Goal: Information Seeking & Learning: Check status

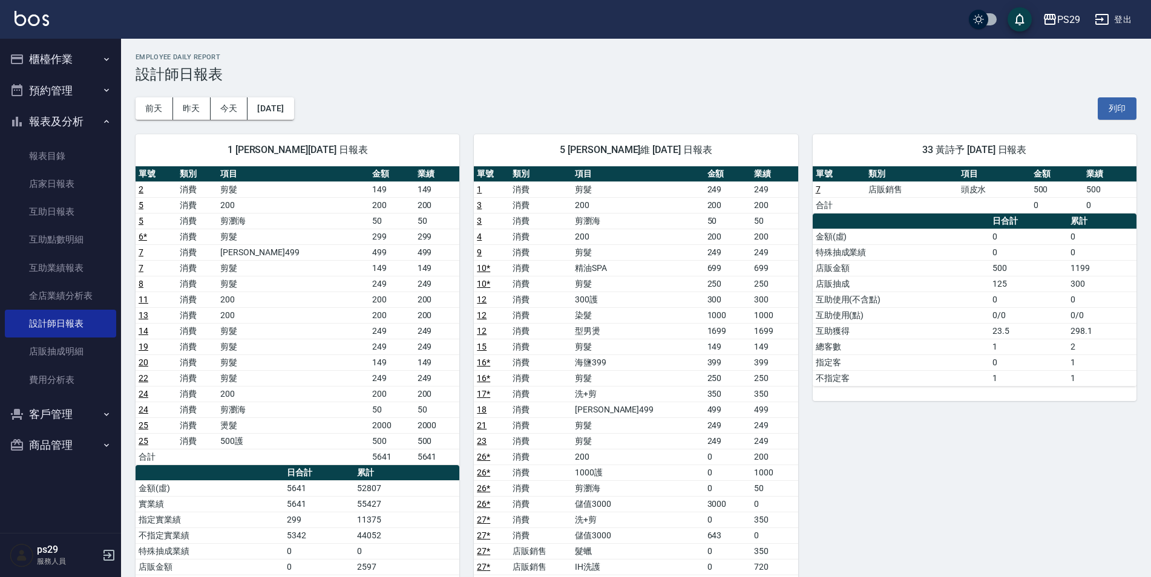
scroll to position [358, 0]
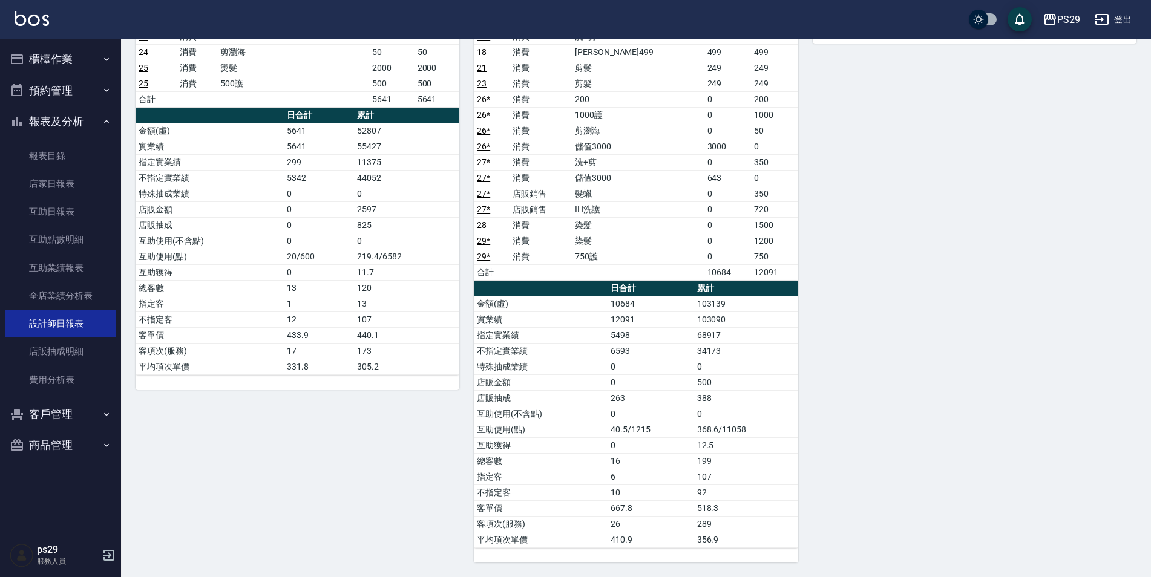
click at [51, 20] on div "PS29 登出" at bounding box center [575, 19] width 1151 height 39
click at [47, 19] on img at bounding box center [32, 18] width 34 height 15
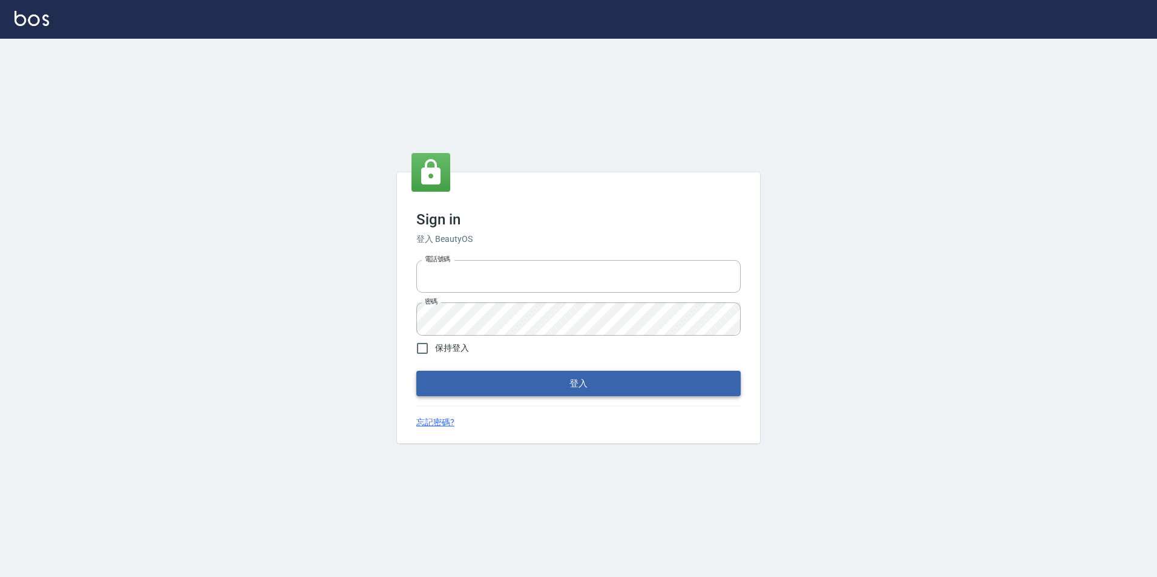
type input "0422269797"
click at [615, 382] on button "登入" at bounding box center [578, 383] width 324 height 25
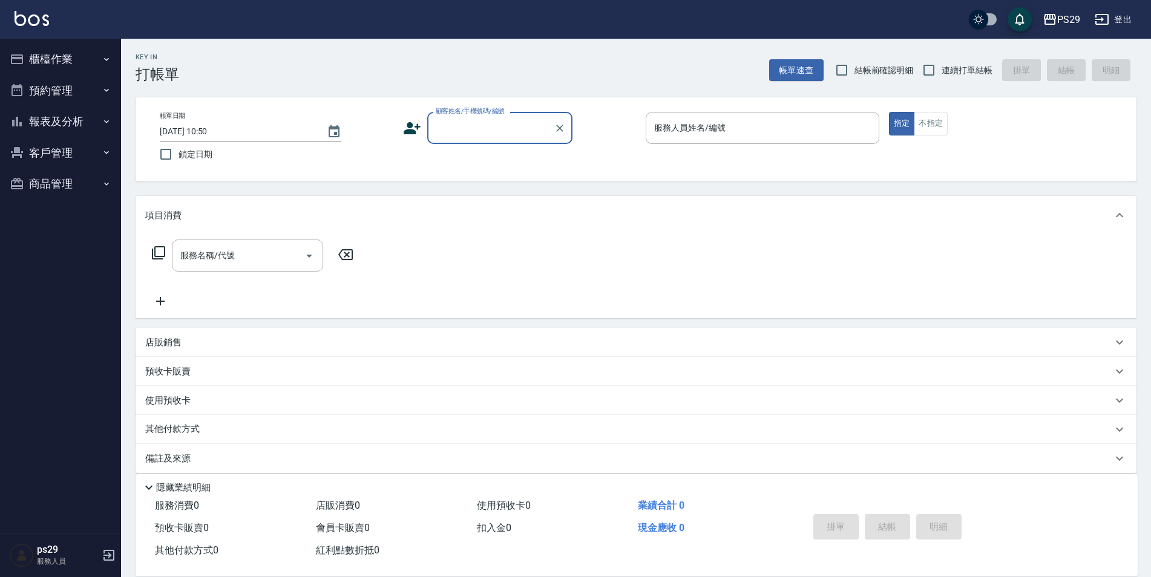
click at [76, 113] on button "報表及分析" at bounding box center [60, 121] width 111 height 31
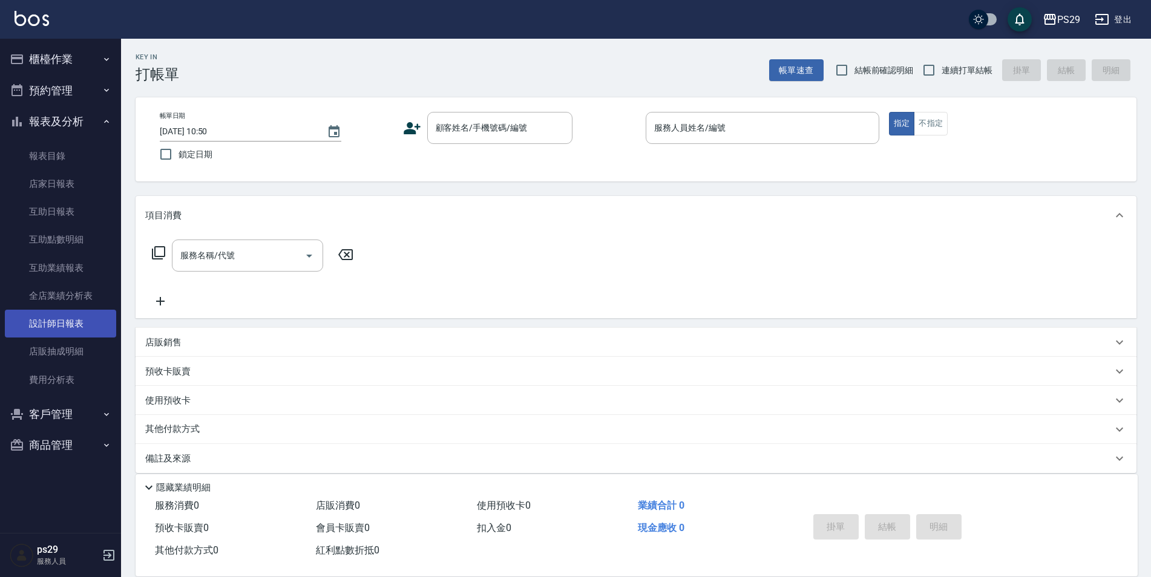
click at [67, 319] on link "設計師日報表" at bounding box center [60, 324] width 111 height 28
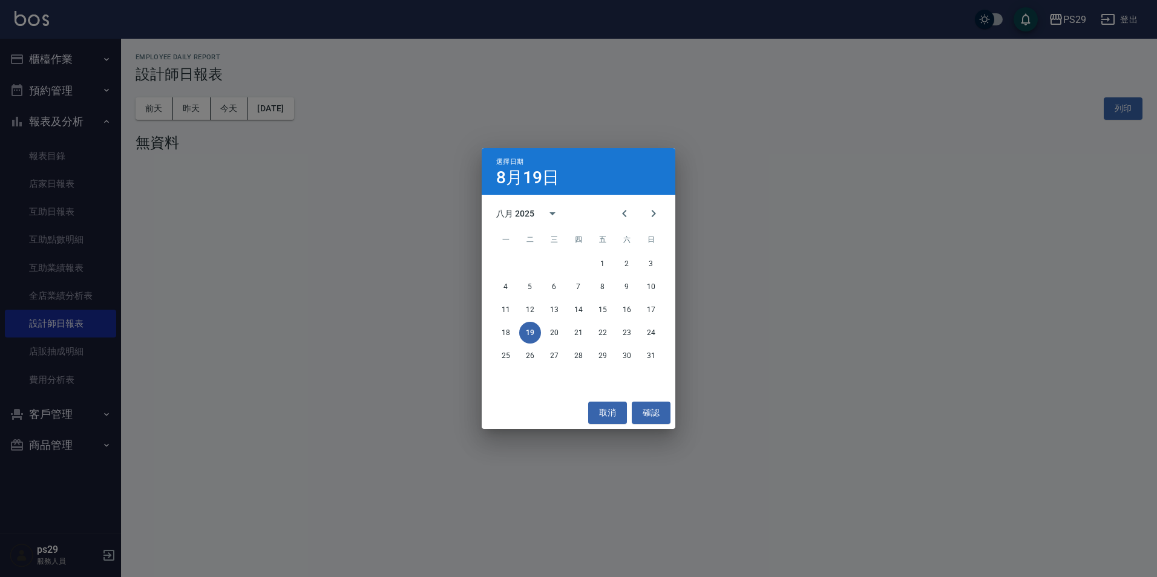
click at [494, 304] on div "11 12 13 14 15 16 17" at bounding box center [579, 310] width 194 height 22
click at [498, 306] on button "11" at bounding box center [506, 310] width 22 height 22
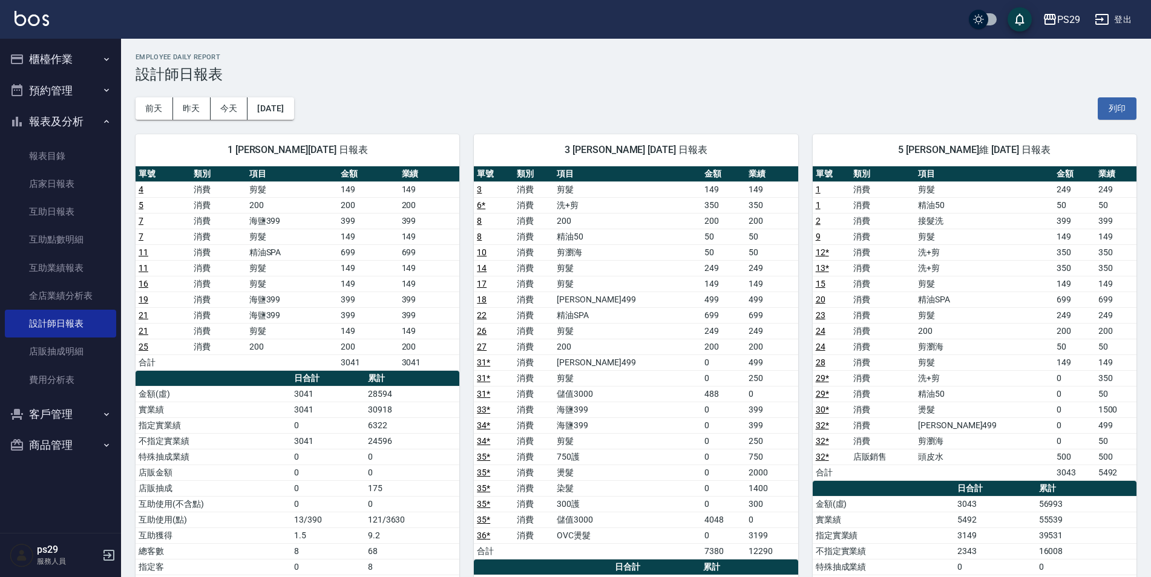
click at [298, 93] on div "[DATE] [DATE] [DATE] [DATE] 列印" at bounding box center [636, 108] width 1001 height 51
click at [293, 98] on button "[DATE]" at bounding box center [270, 108] width 46 height 22
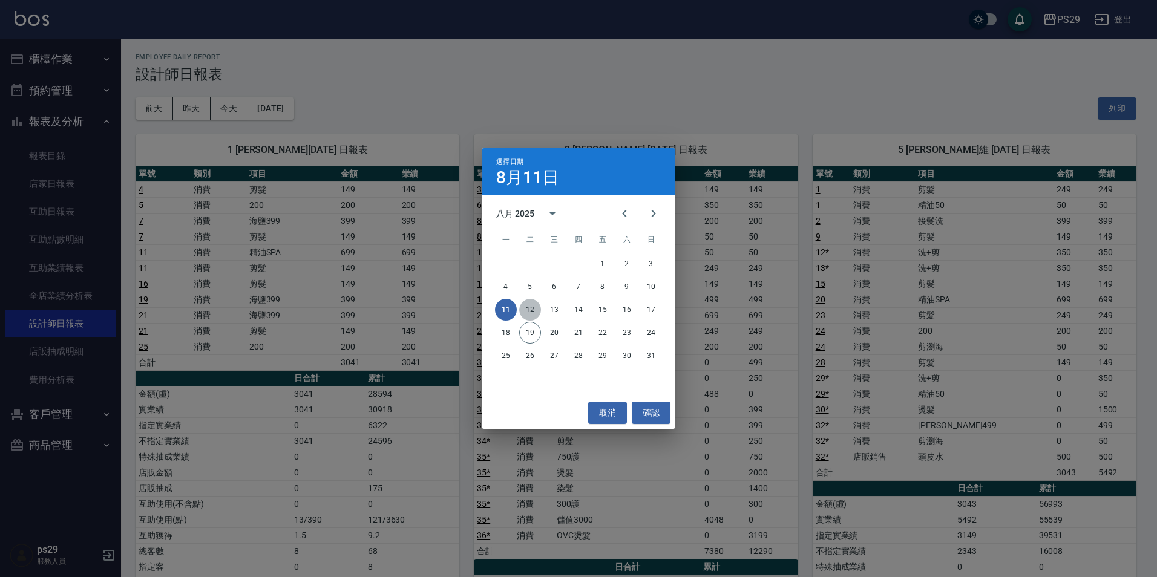
click at [537, 314] on button "12" at bounding box center [530, 310] width 22 height 22
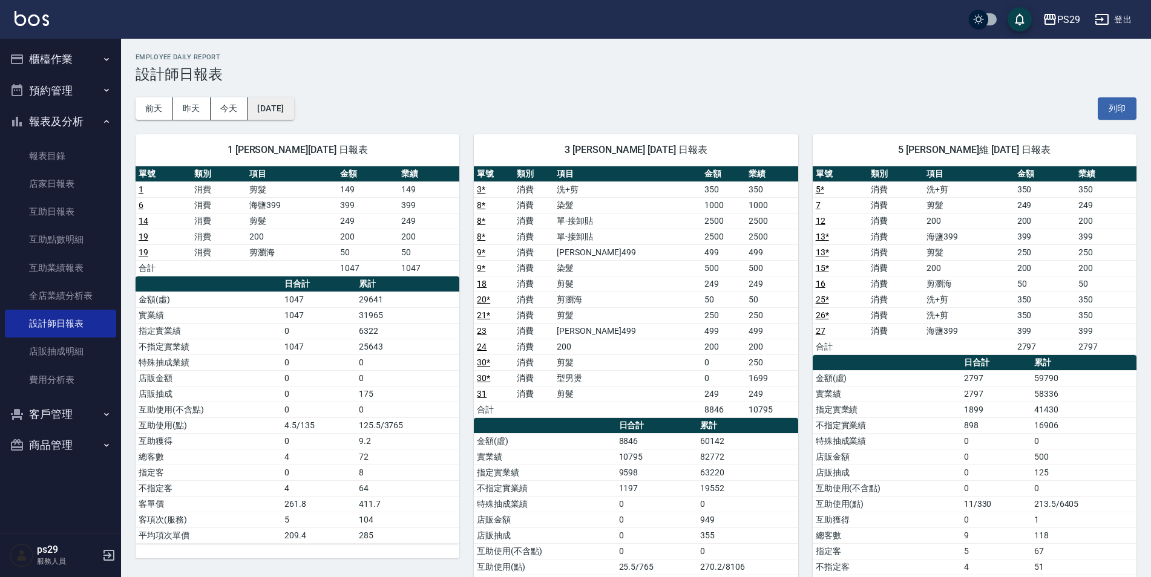
click at [270, 110] on button "[DATE]" at bounding box center [270, 108] width 46 height 22
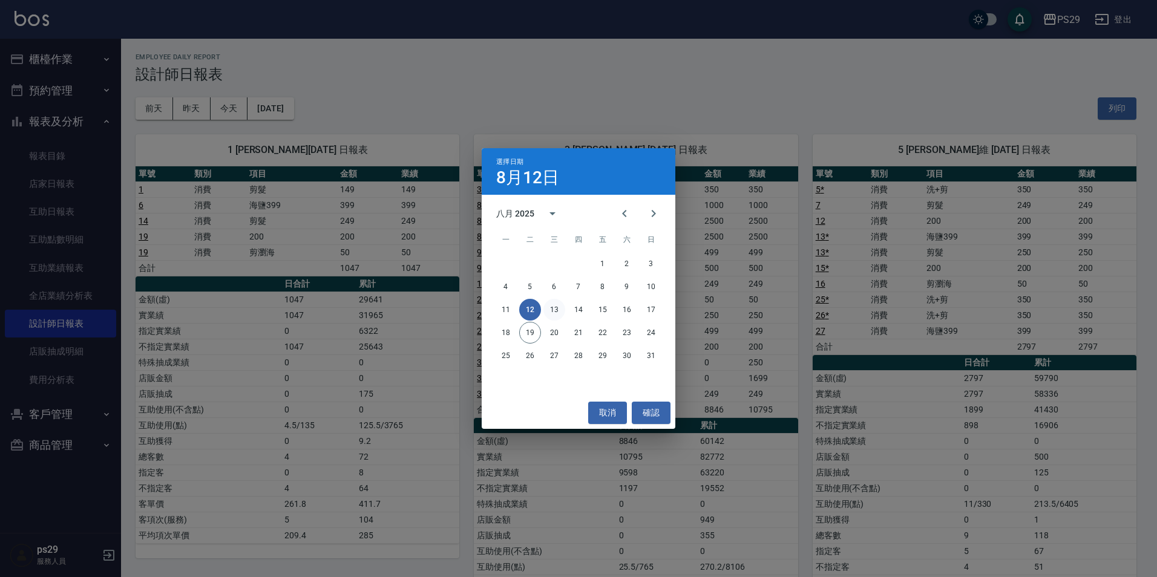
click at [557, 308] on button "13" at bounding box center [554, 310] width 22 height 22
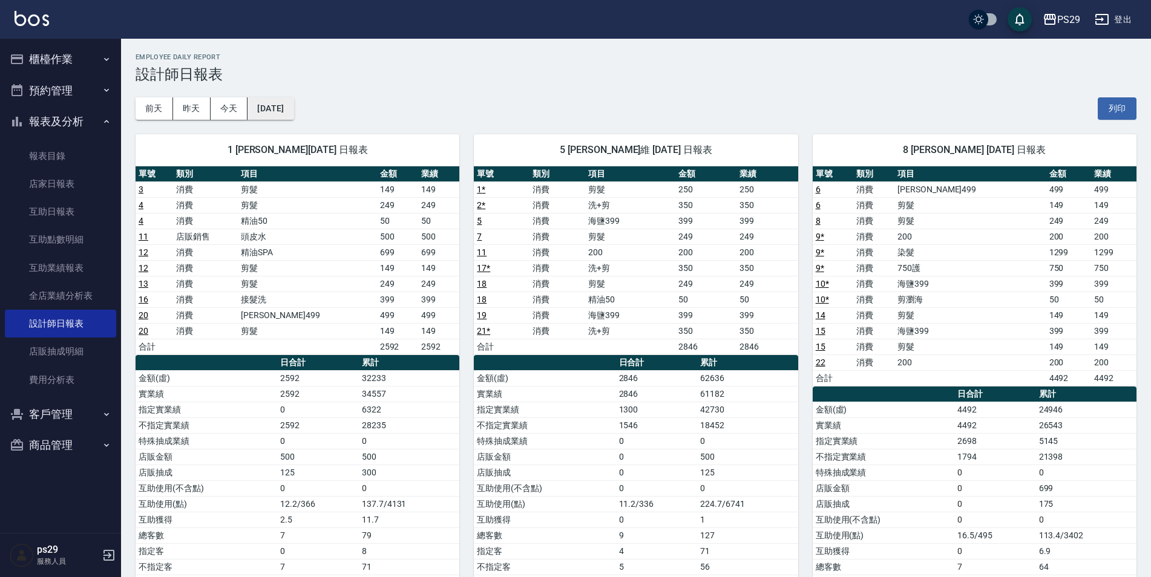
click at [292, 102] on button "[DATE]" at bounding box center [270, 108] width 46 height 22
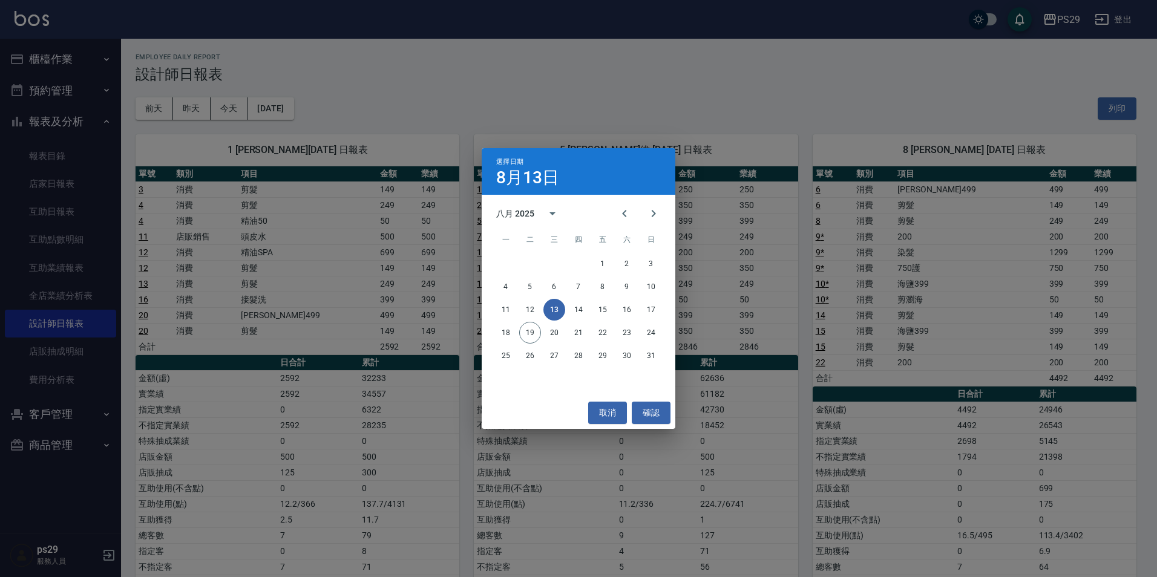
click at [589, 306] on div "11 12 13 14 15 16 17" at bounding box center [579, 310] width 194 height 22
click at [579, 309] on button "14" at bounding box center [579, 310] width 22 height 22
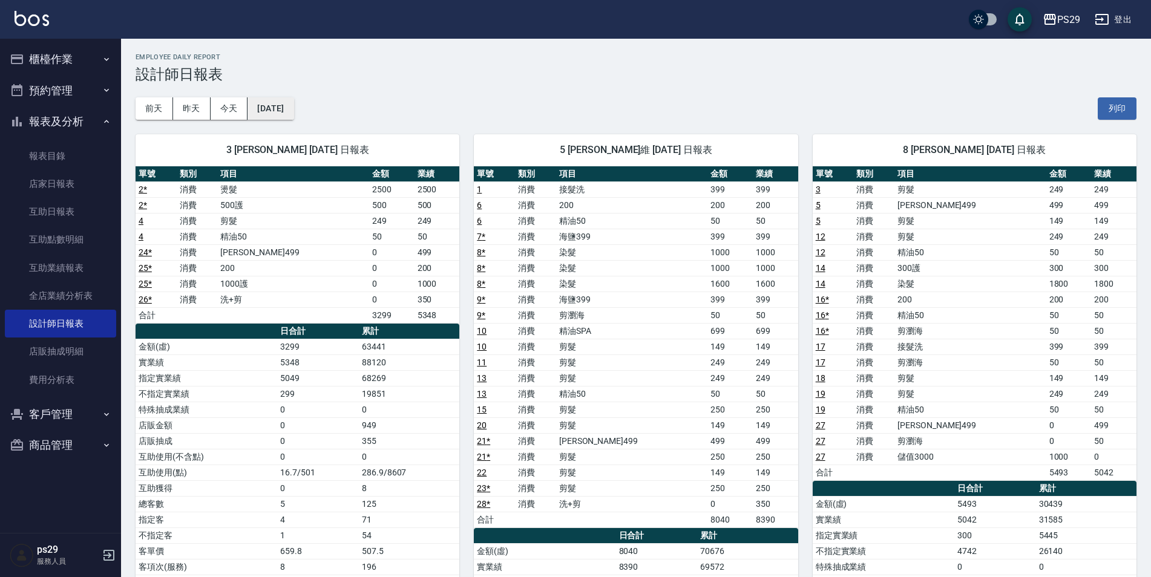
click at [290, 105] on button "[DATE]" at bounding box center [270, 108] width 46 height 22
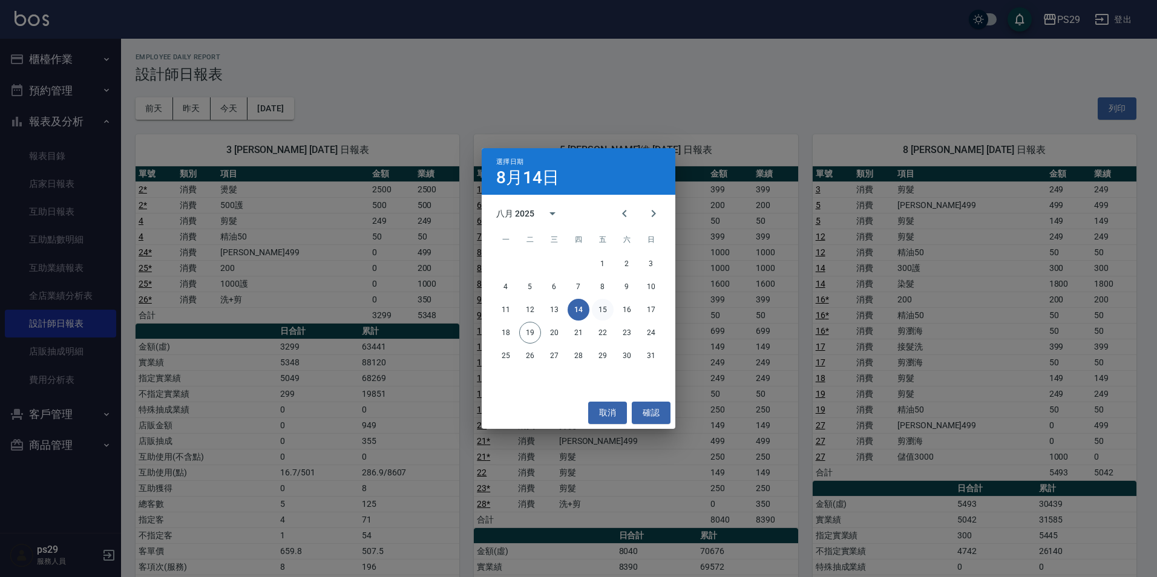
click at [607, 304] on button "15" at bounding box center [603, 310] width 22 height 22
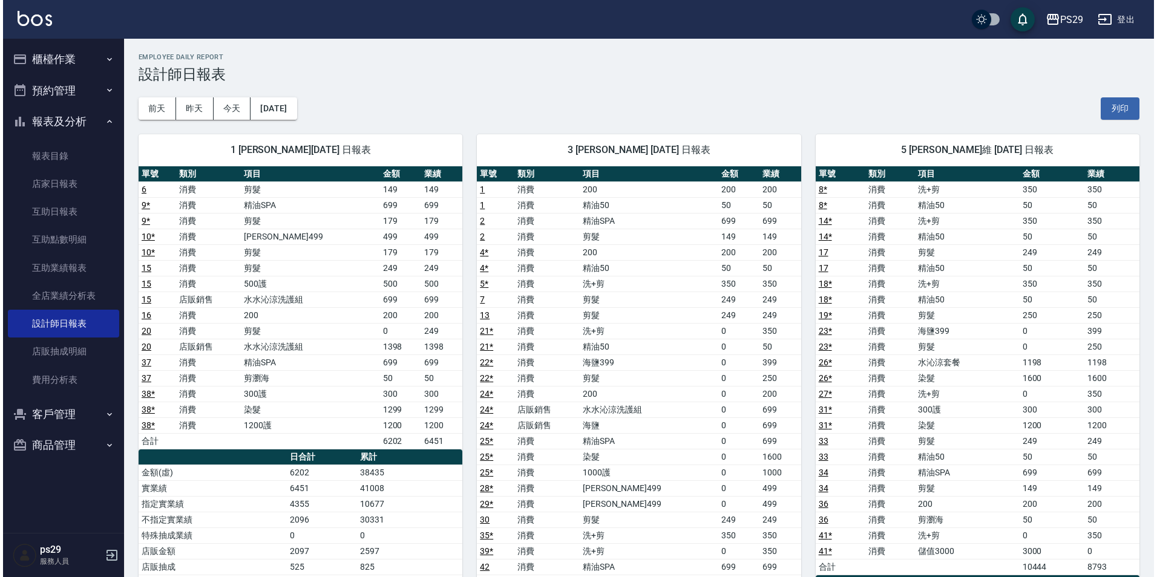
scroll to position [61, 0]
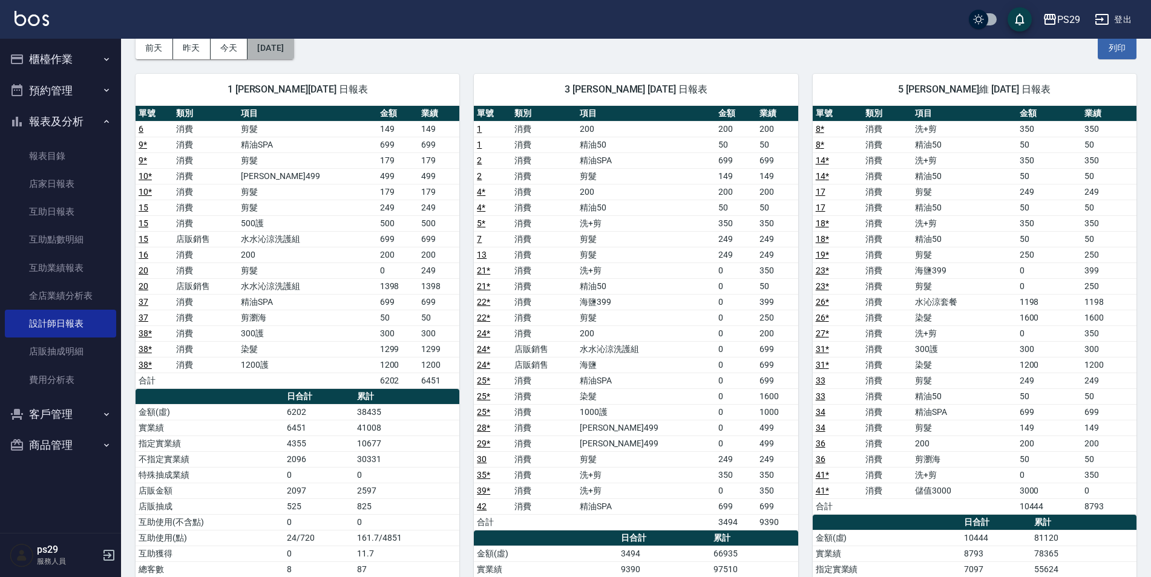
click at [275, 56] on button "[DATE]" at bounding box center [270, 48] width 46 height 22
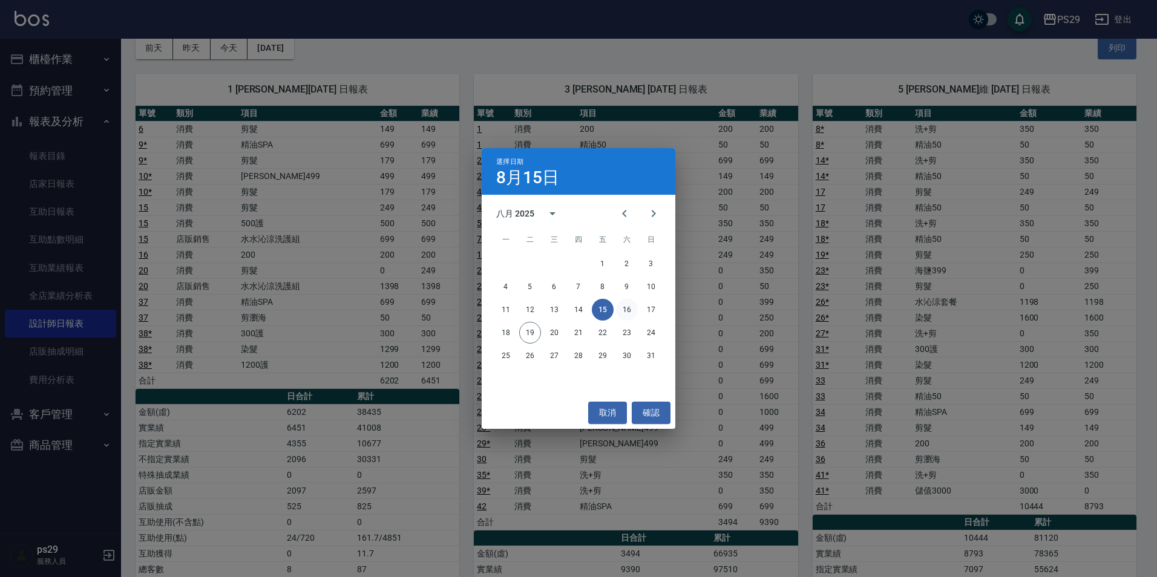
click at [625, 305] on button "16" at bounding box center [627, 310] width 22 height 22
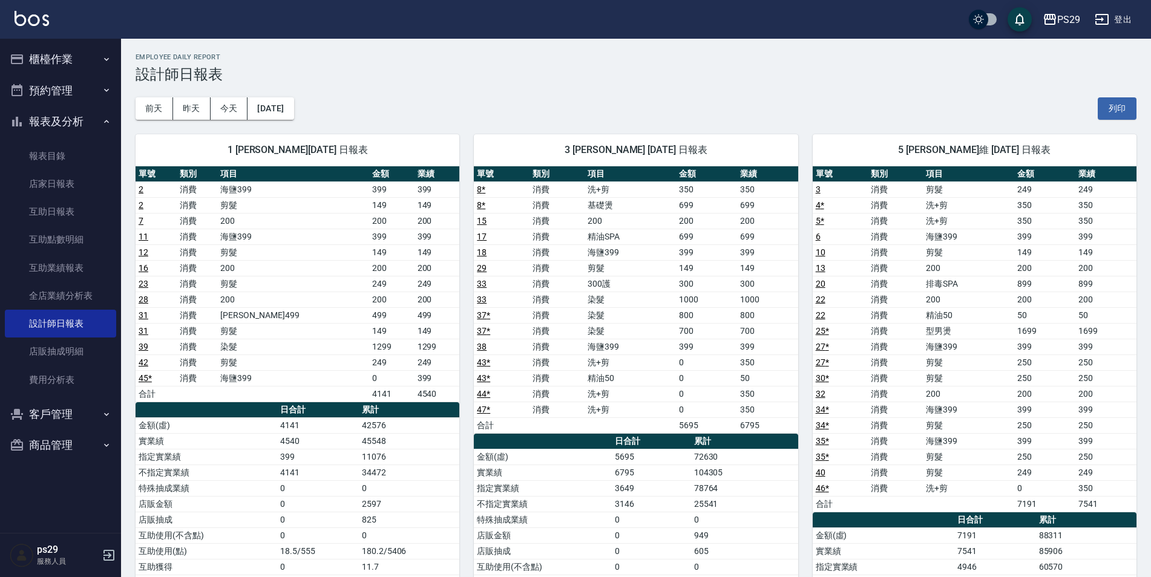
click at [321, 108] on div "[DATE] [DATE] [DATE] [DATE] 列印" at bounding box center [636, 108] width 1001 height 51
click at [293, 111] on button "[DATE]" at bounding box center [270, 108] width 46 height 22
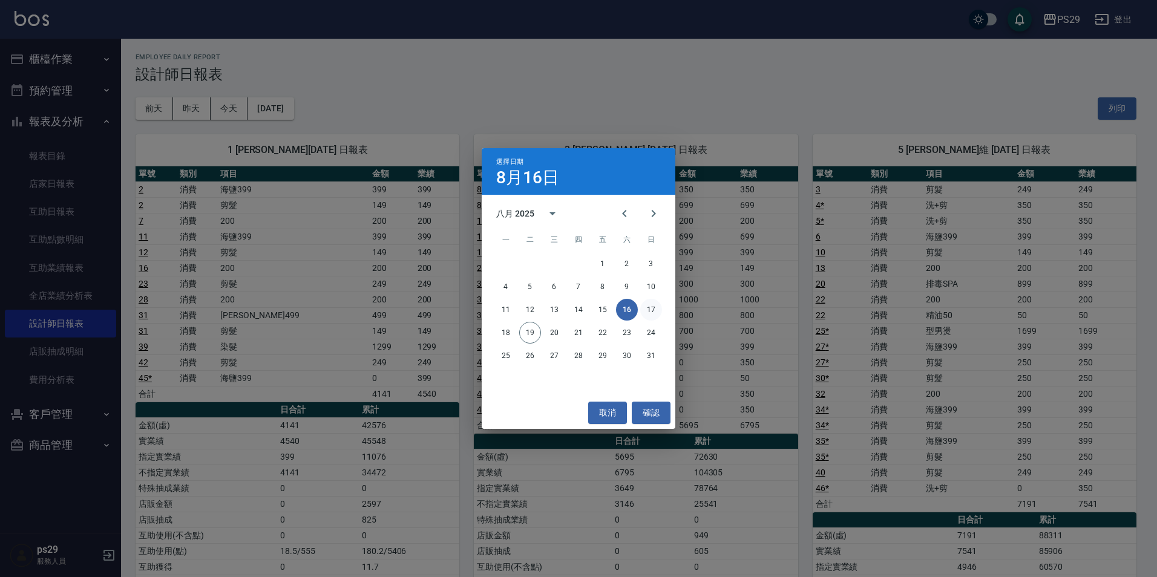
click at [650, 306] on button "17" at bounding box center [651, 310] width 22 height 22
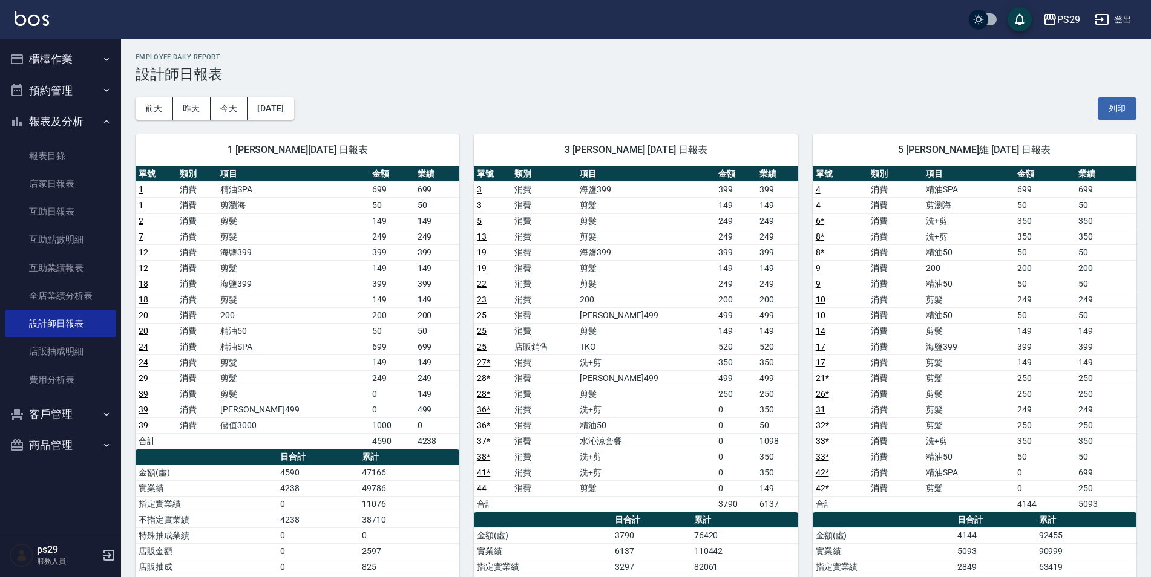
click at [46, 13] on img at bounding box center [32, 18] width 34 height 15
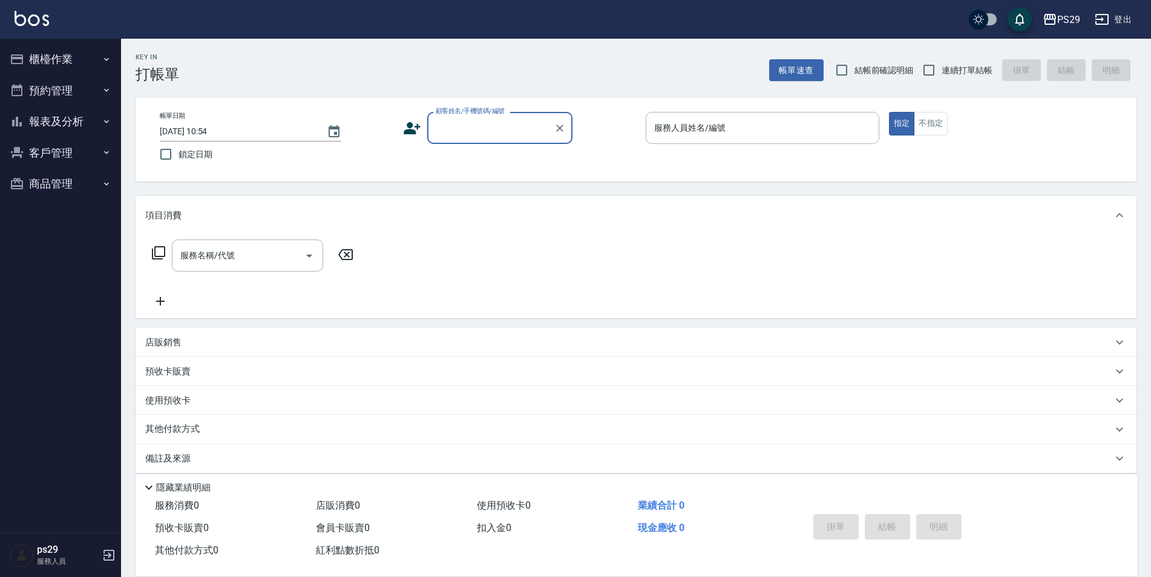
click at [54, 23] on div "PS29 登出" at bounding box center [575, 19] width 1151 height 39
click at [44, 24] on img at bounding box center [32, 18] width 34 height 15
click at [47, 18] on img at bounding box center [32, 18] width 34 height 15
click at [33, 16] on img at bounding box center [32, 18] width 34 height 15
click at [86, 120] on button "報表及分析" at bounding box center [60, 121] width 111 height 31
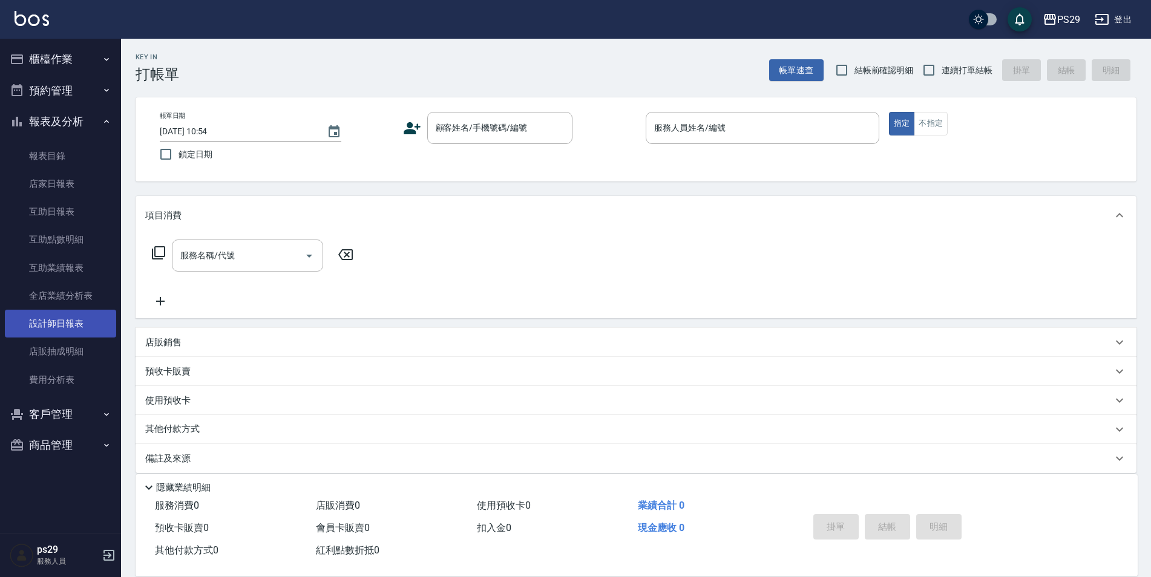
click at [78, 322] on link "設計師日報表" at bounding box center [60, 324] width 111 height 28
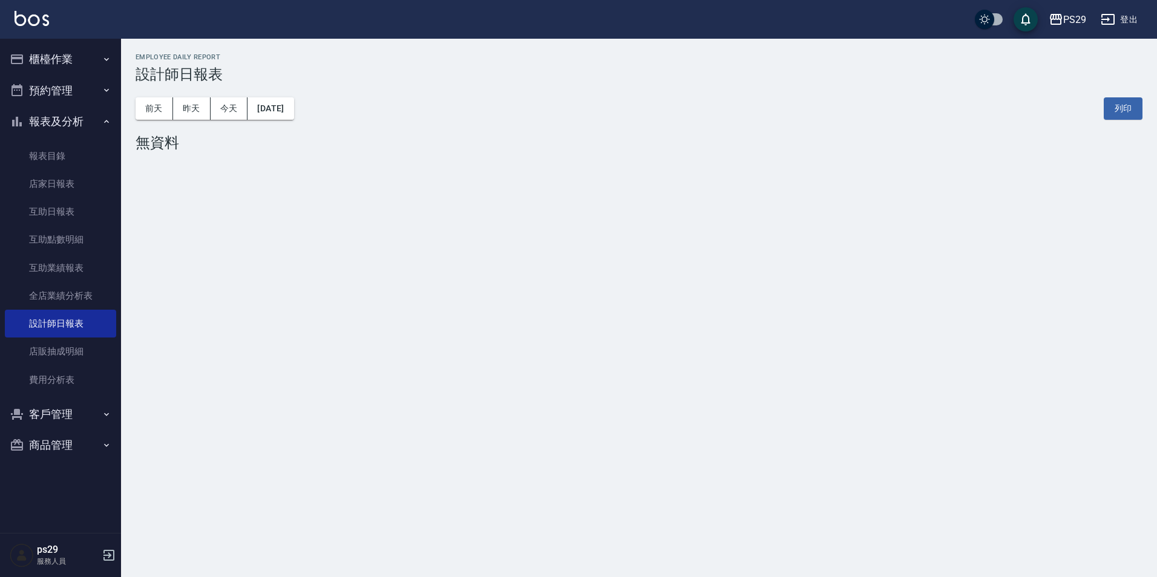
click at [26, 21] on img at bounding box center [32, 18] width 34 height 15
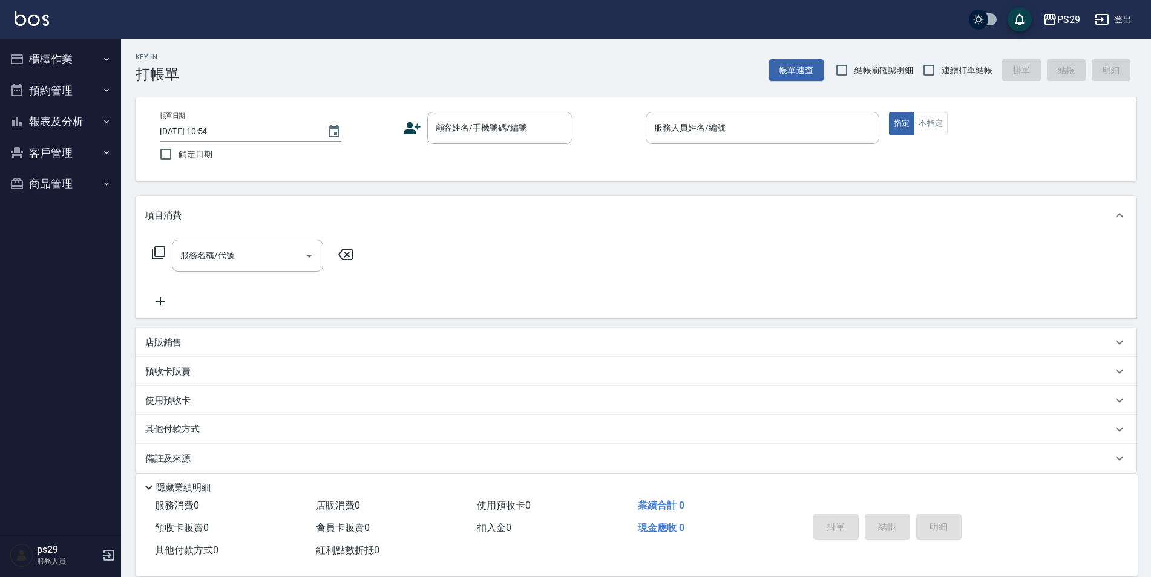
click at [30, 23] on img at bounding box center [32, 18] width 34 height 15
click at [43, 15] on img at bounding box center [32, 18] width 34 height 15
